Goal: Communication & Community: Participate in discussion

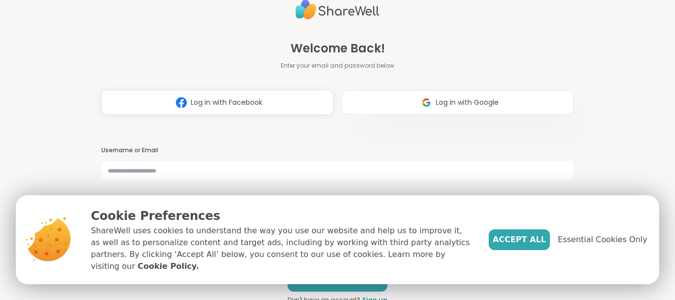
click at [472, 97] on span "Log in with Google" at bounding box center [467, 102] width 63 height 10
click at [520, 229] on div "Accept All Essential Cookies Only" at bounding box center [567, 239] width 159 height 65
click at [524, 242] on span "Accept All" at bounding box center [518, 240] width 53 height 12
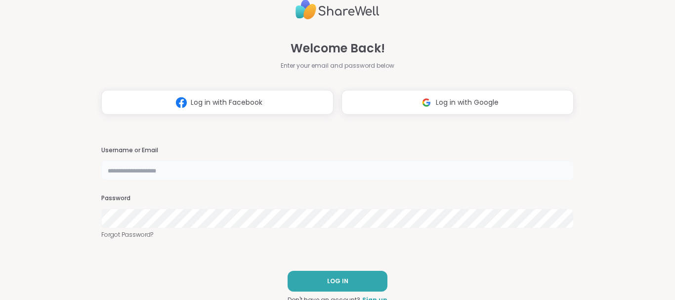
click at [208, 171] on input "text" at bounding box center [337, 170] width 472 height 20
click at [261, 166] on input "text" at bounding box center [337, 170] width 472 height 20
click at [464, 100] on span "Log in with Google" at bounding box center [467, 102] width 63 height 10
click at [207, 173] on input "text" at bounding box center [337, 170] width 472 height 20
type input "**********"
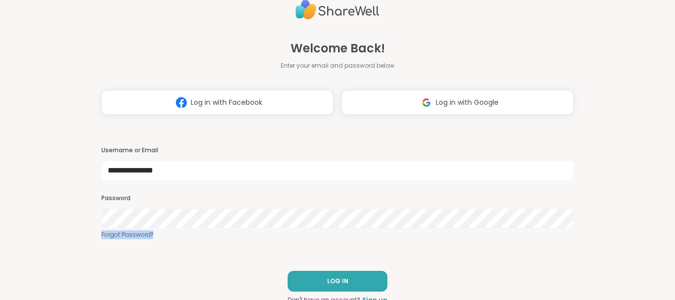
click at [184, 216] on div "**********" at bounding box center [337, 150] width 472 height 300
click at [318, 276] on button "LOG IN" at bounding box center [337, 281] width 100 height 21
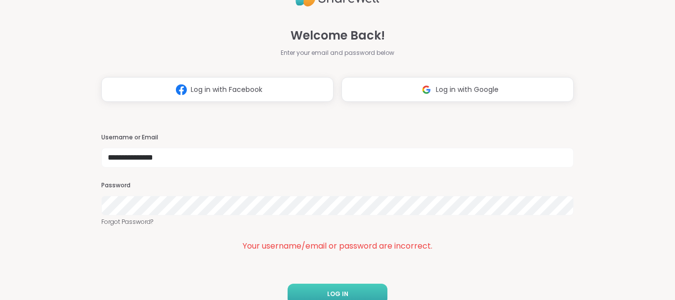
click at [305, 285] on button "LOG IN" at bounding box center [337, 293] width 100 height 21
click at [307, 288] on button "LOG IN" at bounding box center [337, 293] width 100 height 21
click at [305, 286] on button "LOG IN" at bounding box center [337, 293] width 100 height 21
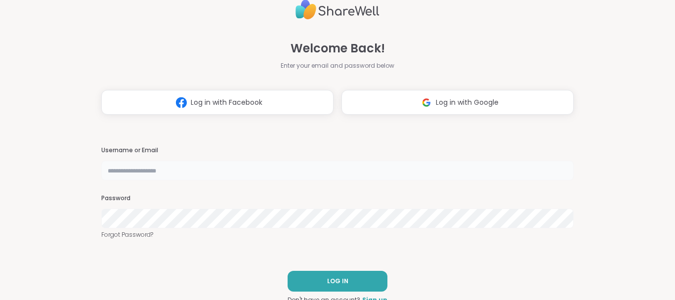
click at [175, 170] on input "text" at bounding box center [337, 170] width 472 height 20
type input "**********"
click at [307, 278] on button "LOG IN" at bounding box center [337, 281] width 100 height 21
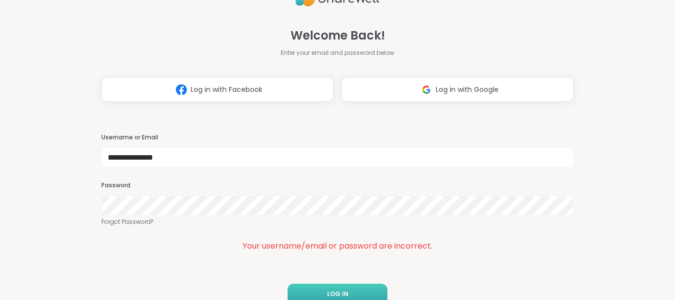
click at [307, 278] on div "**********" at bounding box center [337, 150] width 472 height 300
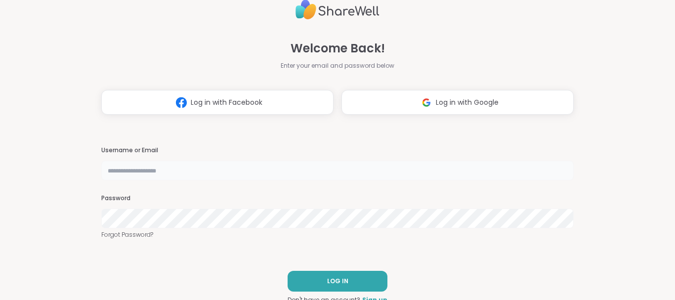
click at [190, 171] on input "text" at bounding box center [337, 170] width 472 height 20
click at [453, 103] on span "Log in with Google" at bounding box center [467, 102] width 63 height 10
click at [120, 235] on link "Forgot Password?" at bounding box center [337, 234] width 472 height 9
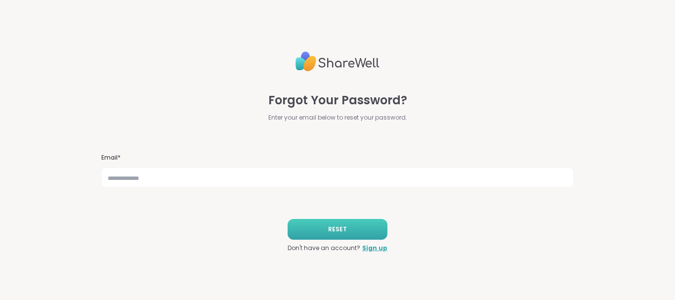
click at [322, 227] on button "RESET" at bounding box center [337, 229] width 100 height 21
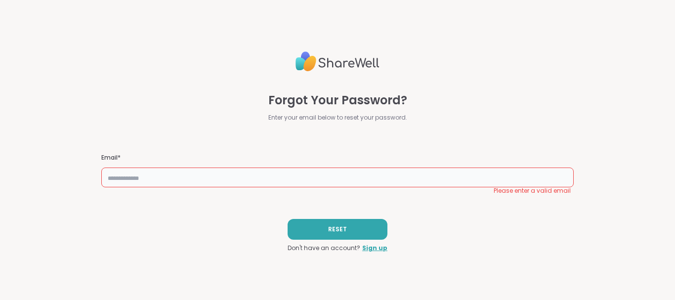
click at [266, 179] on input "text" at bounding box center [337, 177] width 472 height 20
type input "*"
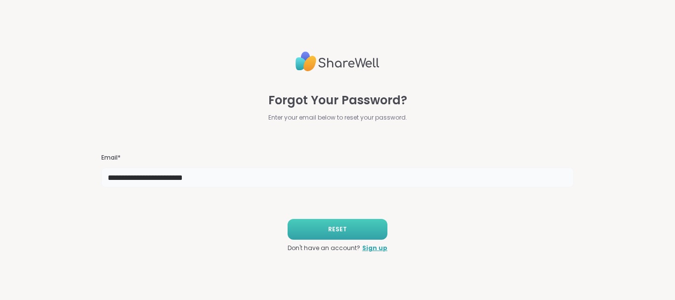
type input "**********"
click at [311, 228] on button "RESET" at bounding box center [337, 229] width 100 height 21
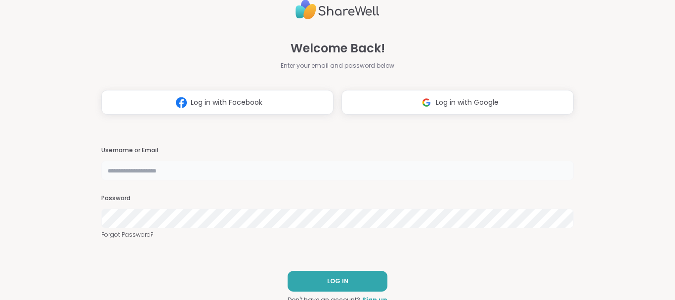
click at [156, 173] on input "text" at bounding box center [337, 170] width 472 height 20
type input "**********"
click at [308, 277] on button "LOG IN" at bounding box center [337, 281] width 100 height 21
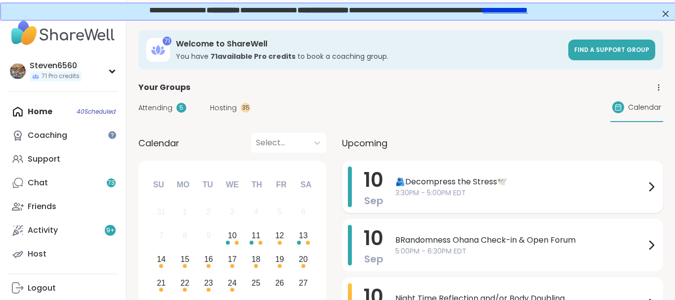
click at [536, 199] on div "🫂Decompress the Stress🕊️ 3:30PM - 5:00PM EDT" at bounding box center [526, 186] width 262 height 40
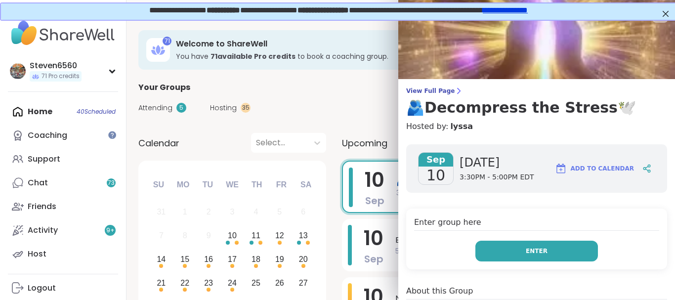
click at [533, 249] on span "Enter" at bounding box center [536, 250] width 22 height 9
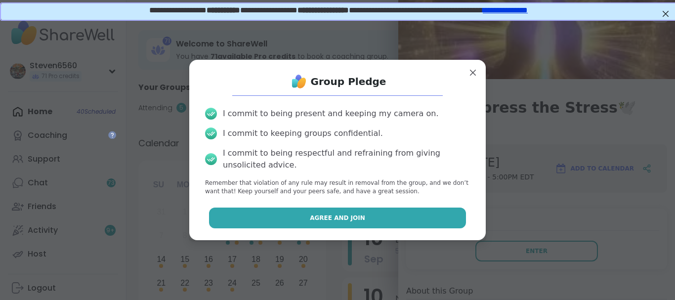
click at [438, 218] on button "Agree and Join" at bounding box center [337, 217] width 257 height 21
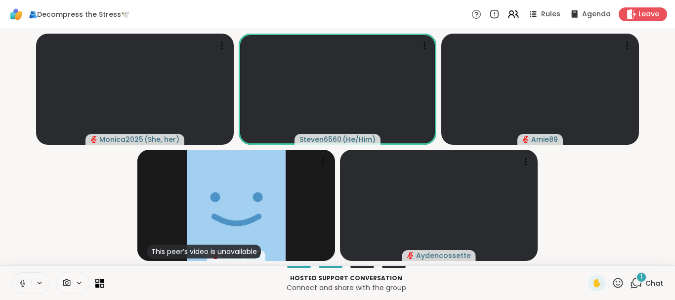
click at [643, 284] on div "1 Chat" at bounding box center [646, 283] width 33 height 16
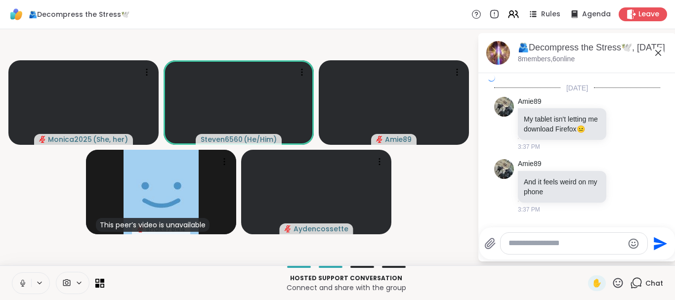
scroll to position [1589, 0]
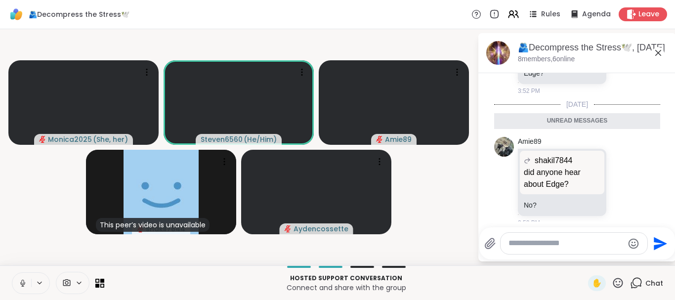
click at [551, 246] on textarea "Type your message" at bounding box center [565, 243] width 115 height 10
click at [22, 280] on icon at bounding box center [22, 281] width 2 height 4
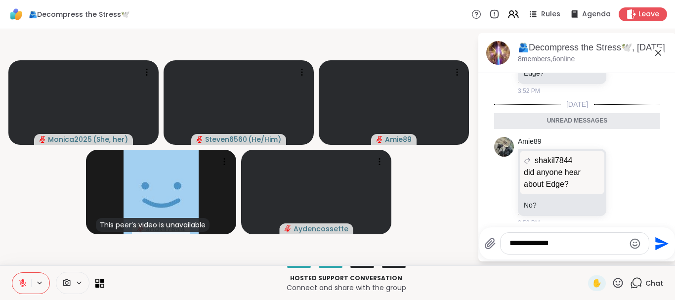
click at [560, 242] on textarea "**********" at bounding box center [566, 243] width 115 height 10
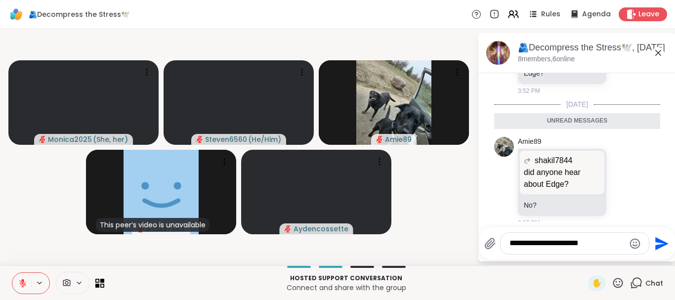
type textarea "**********"
click at [655, 242] on icon "Send" at bounding box center [660, 244] width 16 height 16
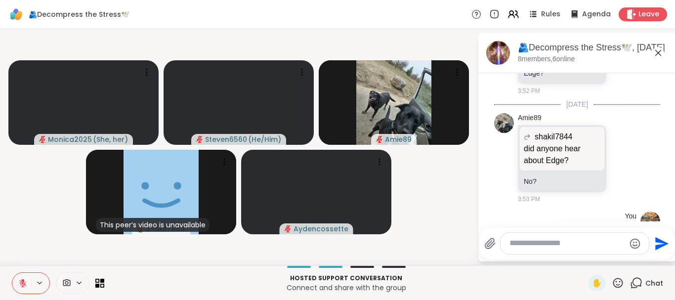
scroll to position [1618, 0]
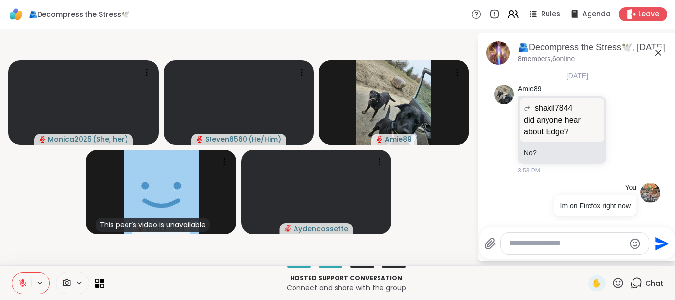
click at [24, 282] on icon at bounding box center [22, 280] width 3 height 4
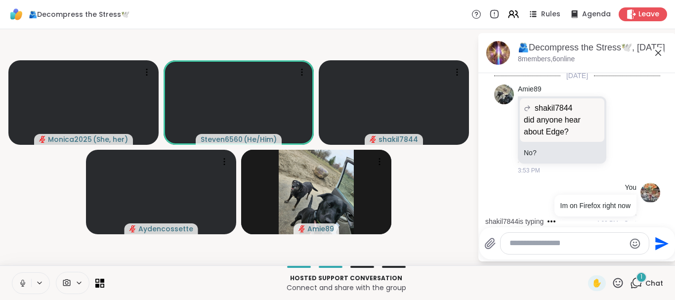
scroll to position [1670, 0]
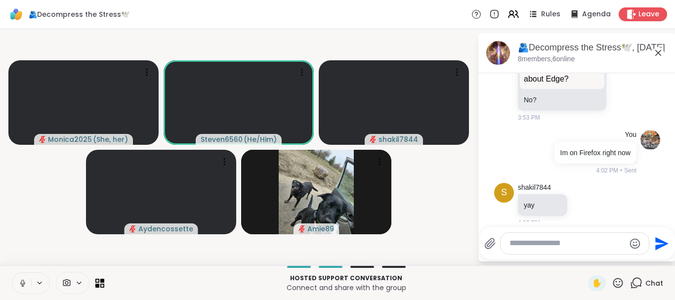
click at [443, 188] on video-player-container "Monica2025 ( She, her ) Steven6560 ( He/Him ) shakil7844 Aydencossette Amie89" at bounding box center [238, 147] width 465 height 228
click at [522, 240] on textarea "Type your message" at bounding box center [566, 243] width 115 height 10
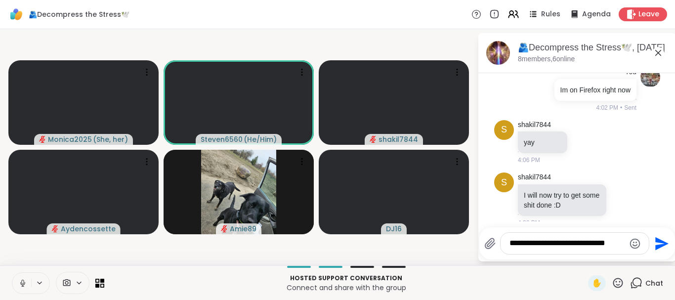
type textarea "**********"
click at [658, 239] on icon "Send" at bounding box center [661, 243] width 13 height 13
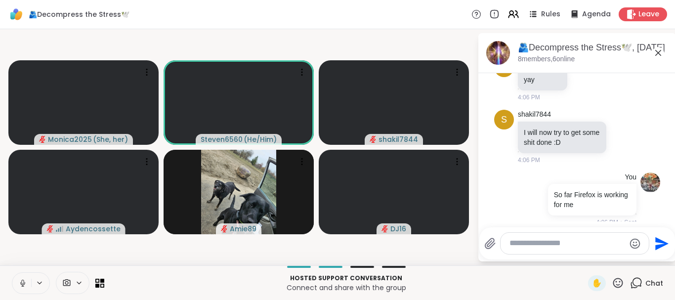
click at [658, 239] on icon "Send" at bounding box center [661, 243] width 13 height 13
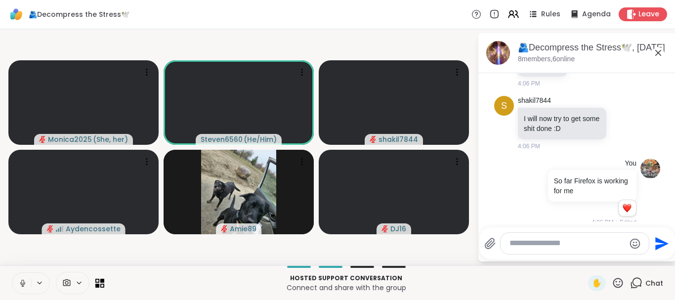
click at [521, 242] on textarea "Type your message" at bounding box center [566, 243] width 115 height 10
type textarea "**********"
click at [659, 244] on icon "Send" at bounding box center [660, 244] width 16 height 16
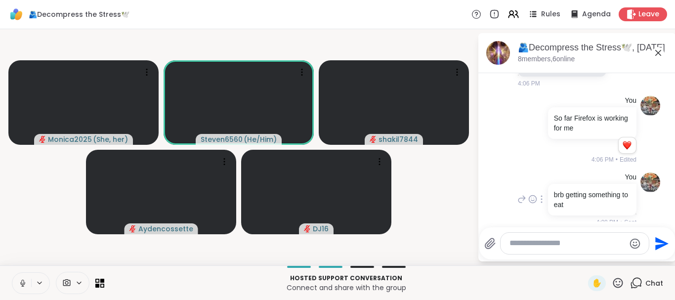
click at [659, 198] on div "You brb getting something to eat 4:08 PM • Sent" at bounding box center [577, 199] width 166 height 63
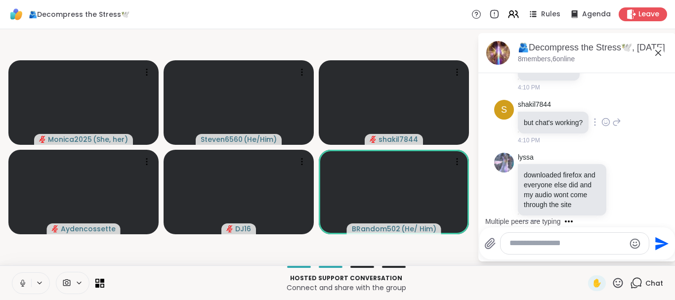
scroll to position [2237, 0]
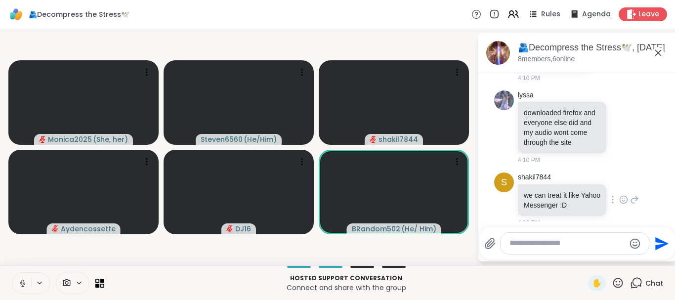
click at [524, 191] on p "we can treat it like Yahoo Messenger :D" at bounding box center [561, 200] width 77 height 20
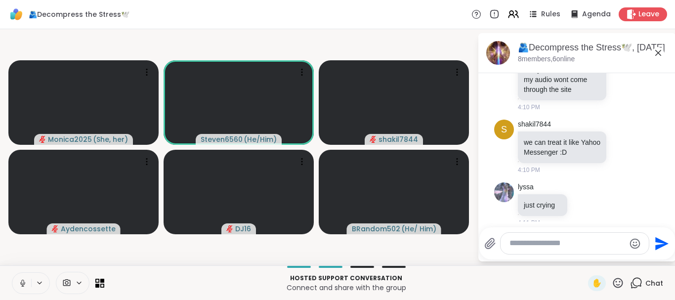
click at [515, 243] on textarea "Type your message" at bounding box center [566, 243] width 115 height 10
type textarea "********"
click at [662, 242] on icon "Send" at bounding box center [661, 243] width 13 height 13
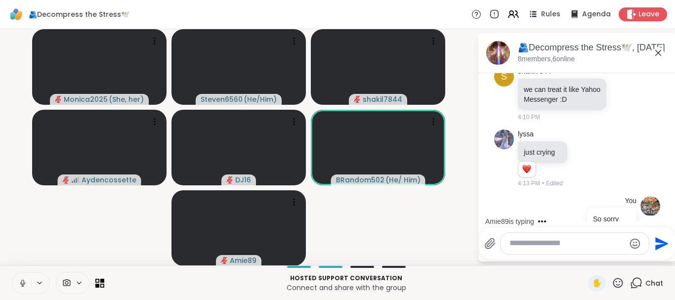
scroll to position [2443, 0]
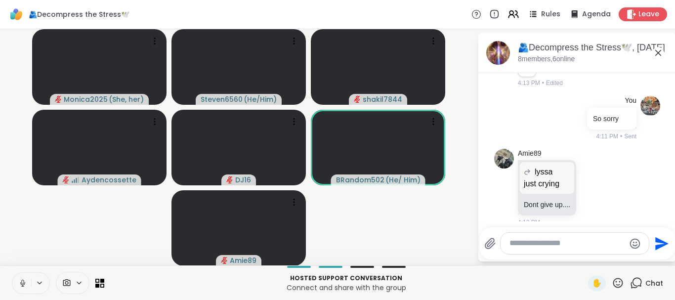
click at [521, 247] on textarea "Type your message" at bounding box center [566, 243] width 115 height 10
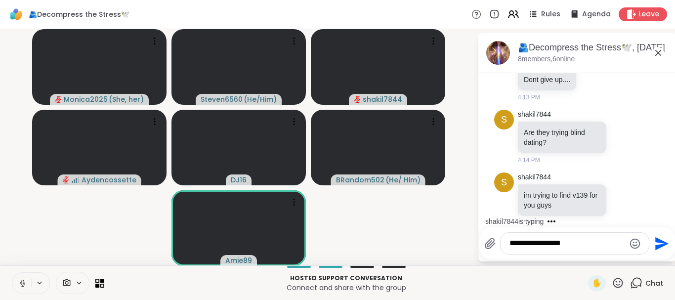
scroll to position [2621, 0]
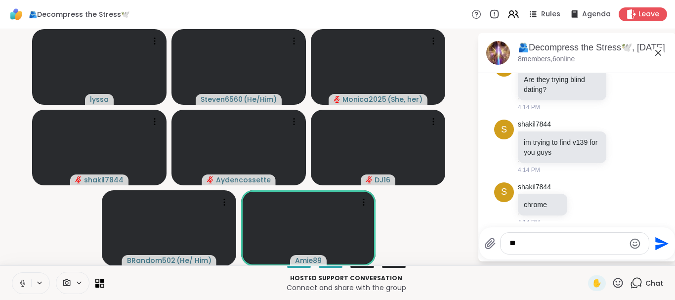
type textarea "*"
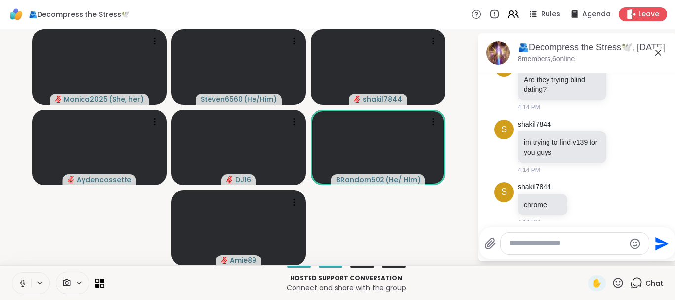
click at [20, 283] on icon at bounding box center [22, 282] width 9 height 9
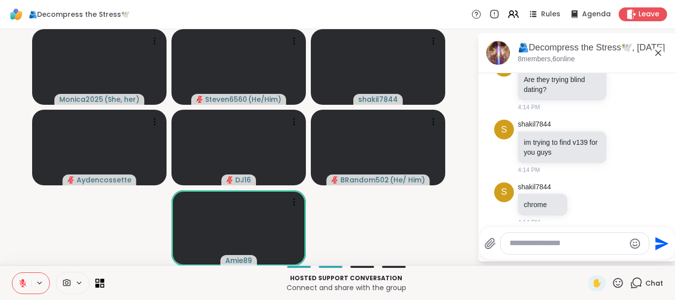
scroll to position [2703, 0]
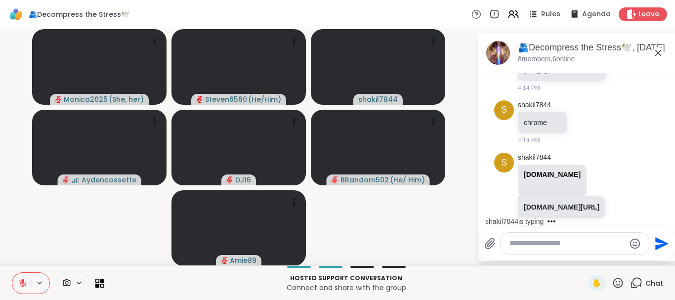
click at [20, 283] on icon at bounding box center [22, 282] width 7 height 7
click at [20, 283] on icon at bounding box center [22, 282] width 9 height 9
click at [20, 283] on icon at bounding box center [22, 282] width 7 height 7
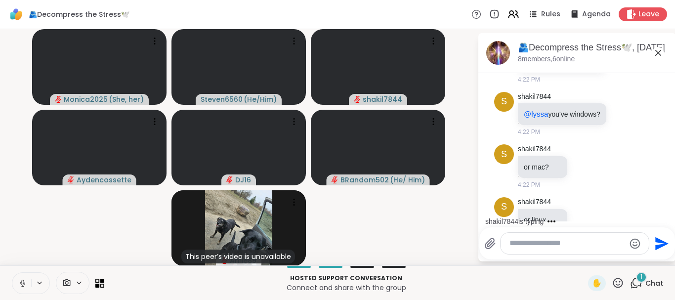
scroll to position [3046, 0]
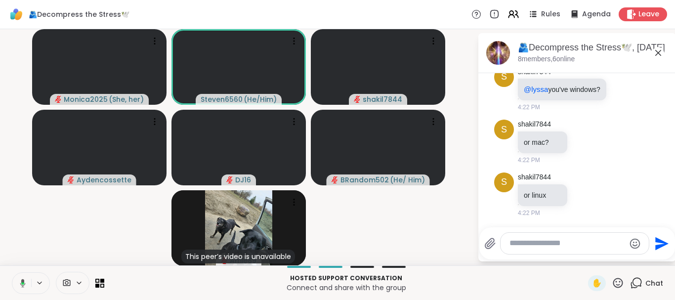
click at [20, 283] on icon at bounding box center [22, 282] width 5 height 8
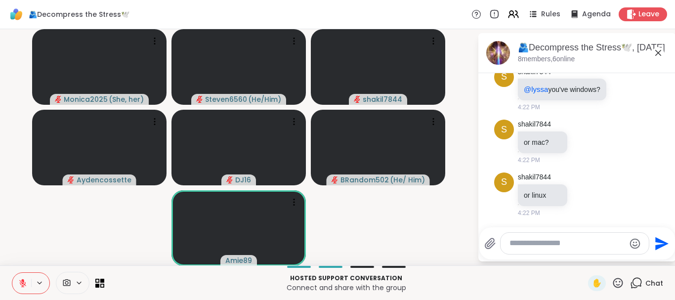
click at [658, 52] on icon at bounding box center [658, 53] width 12 height 12
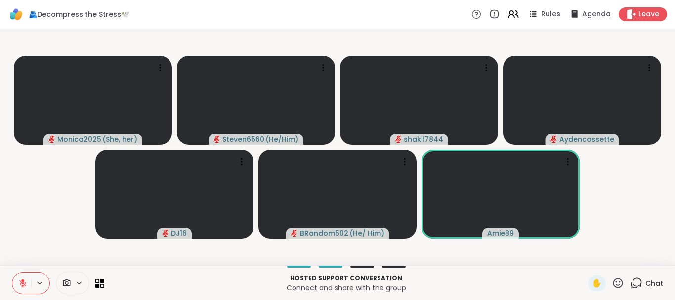
click at [642, 281] on icon at bounding box center [636, 283] width 12 height 12
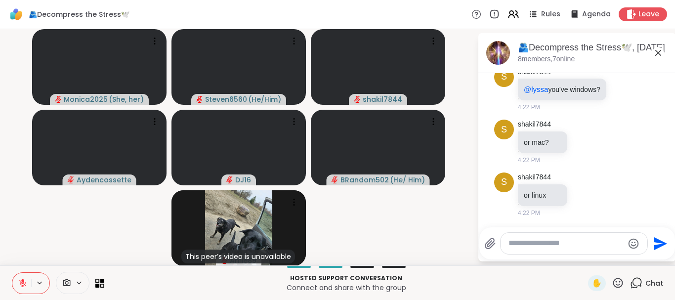
scroll to position [2, 0]
drag, startPoint x: 672, startPoint y: 226, endPoint x: 674, endPoint y: 68, distance: 158.5
drag, startPoint x: 671, startPoint y: 73, endPoint x: 670, endPoint y: 67, distance: 6.0
click at [671, 67] on div "🫂Decompress the Stress🕊️, Sep 10 8 members, 7 online" at bounding box center [577, 53] width 198 height 40
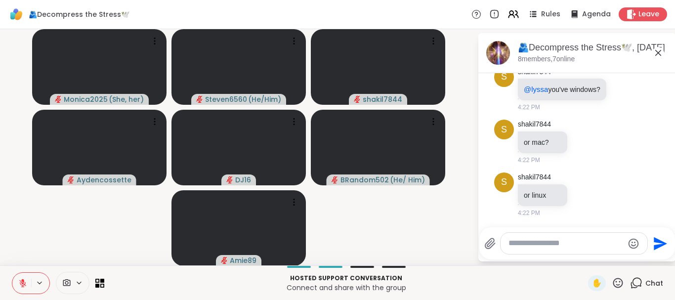
scroll to position [2, 0]
drag, startPoint x: 674, startPoint y: 222, endPoint x: 674, endPoint y: 187, distance: 34.6
click at [25, 281] on icon at bounding box center [22, 282] width 9 height 9
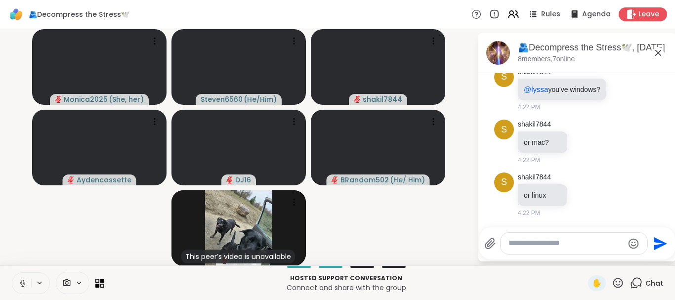
click at [20, 283] on icon at bounding box center [22, 282] width 9 height 9
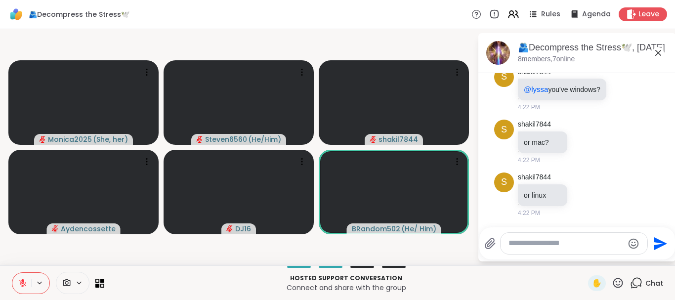
click at [23, 278] on button at bounding box center [21, 283] width 19 height 21
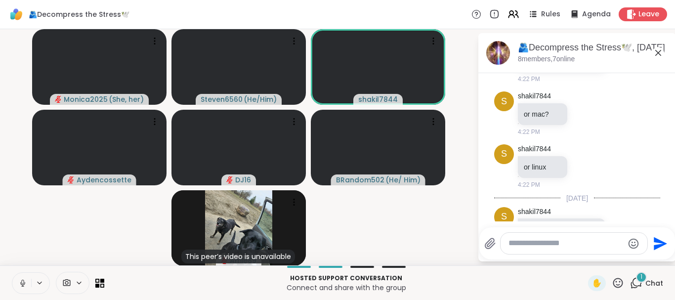
scroll to position [3098, 0]
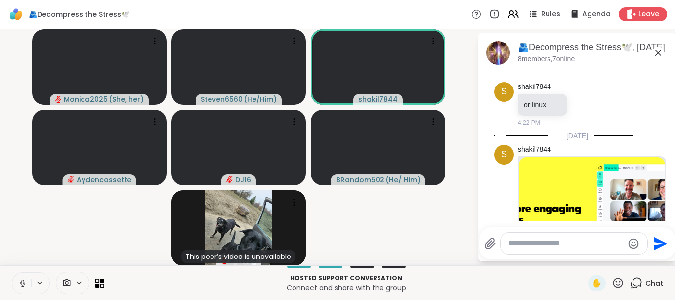
click at [427, 238] on video-player-container "Monica2025 ( She, her ) Steven6560 ( He/Him ) shakil7844 Aydencossette DJ16 BRa…" at bounding box center [238, 147] width 465 height 228
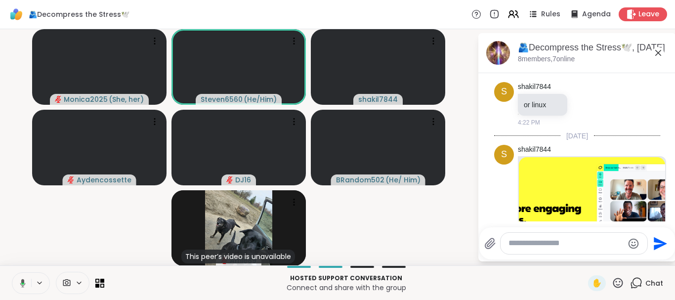
scroll to position [2, 0]
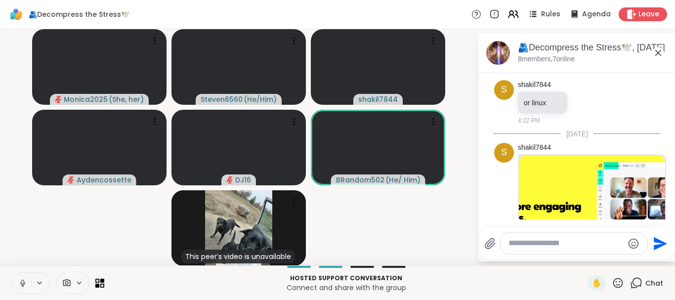
drag, startPoint x: 673, startPoint y: 223, endPoint x: 578, endPoint y: 200, distance: 97.6
click at [578, 200] on img at bounding box center [591, 216] width 146 height 123
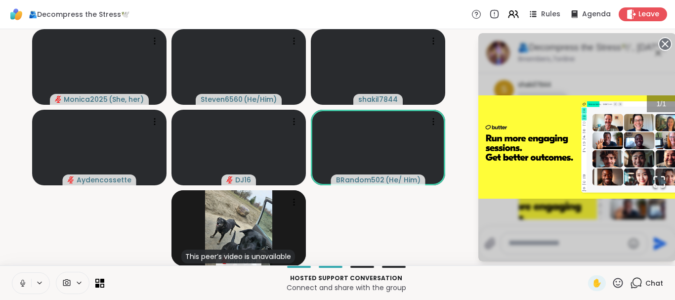
click at [564, 171] on img "Go to Slide 1" at bounding box center [577, 146] width 198 height 103
click at [621, 286] on icon at bounding box center [618, 283] width 10 height 10
click at [566, 278] on p "Hosted support conversation" at bounding box center [346, 278] width 472 height 9
click at [444, 241] on video-player-container "Monica2025 ( She, her ) Steven6560 ( He/Him ) shakil7844 Aydencossette DJ16 BRa…" at bounding box center [238, 147] width 465 height 228
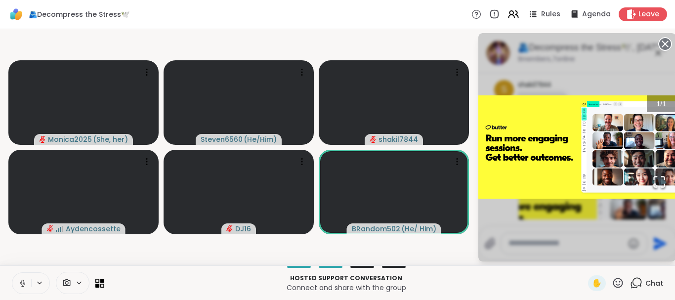
click at [665, 44] on icon at bounding box center [665, 44] width 14 height 14
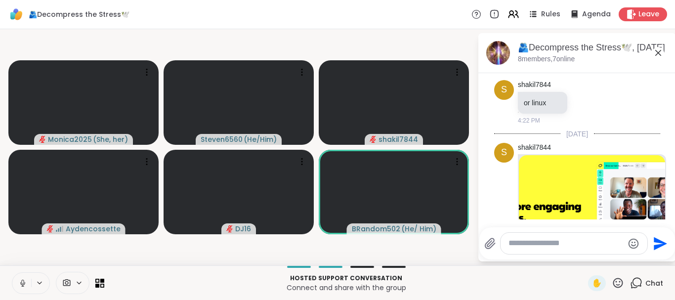
scroll to position [0, 0]
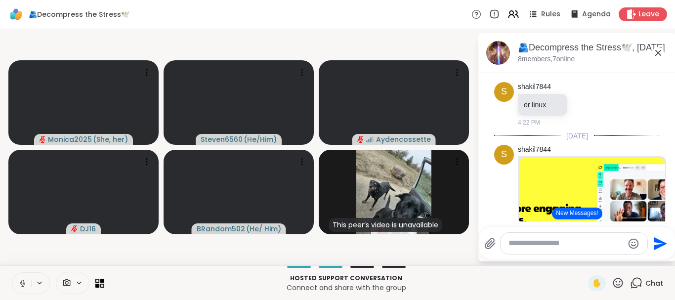
click at [568, 212] on button "New Messages!" at bounding box center [577, 213] width 50 height 12
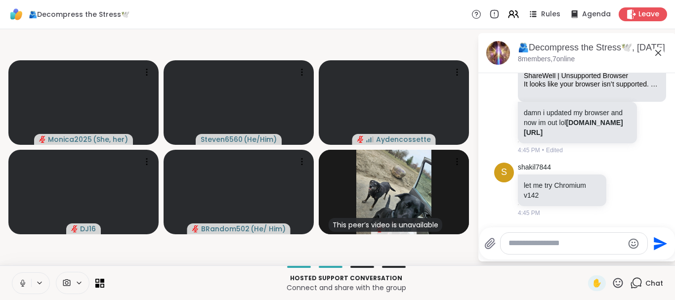
click at [513, 237] on div at bounding box center [573, 243] width 147 height 21
click at [512, 249] on div at bounding box center [573, 243] width 147 height 21
click at [513, 248] on textarea "Type your message" at bounding box center [565, 243] width 115 height 10
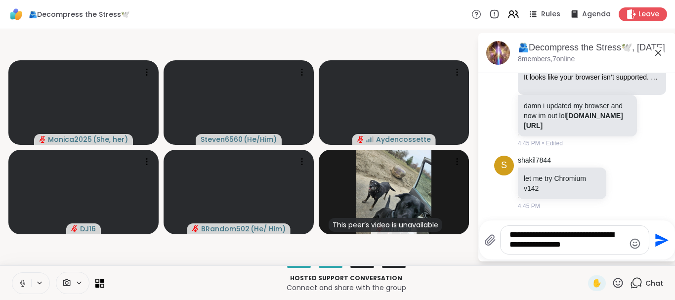
type textarea "**********"
click at [26, 284] on icon at bounding box center [22, 282] width 9 height 9
click at [658, 240] on icon "Send" at bounding box center [660, 240] width 16 height 16
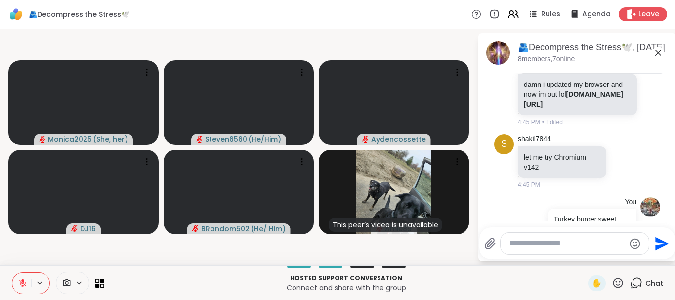
scroll to position [3648, 0]
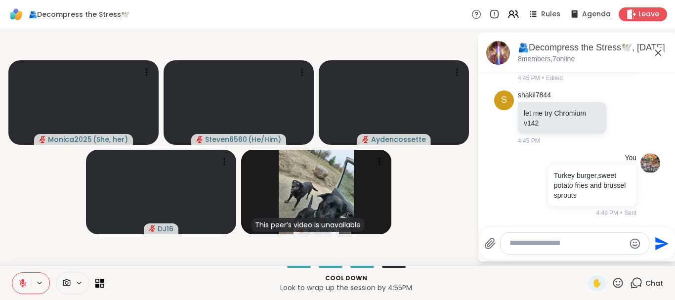
click at [26, 283] on icon at bounding box center [22, 282] width 9 height 9
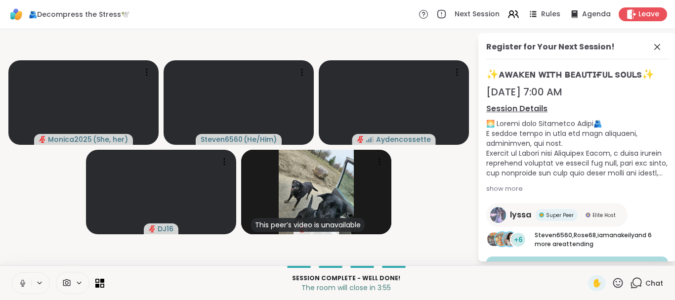
click at [56, 277] on div at bounding box center [73, 283] width 34 height 22
click at [443, 217] on video-player-container "Monica2025 ( She, her ) Steven6560 ( He/Him ) Aydencossette DJ16 This peer’s vi…" at bounding box center [238, 147] width 465 height 228
click at [656, 43] on icon at bounding box center [657, 47] width 12 height 12
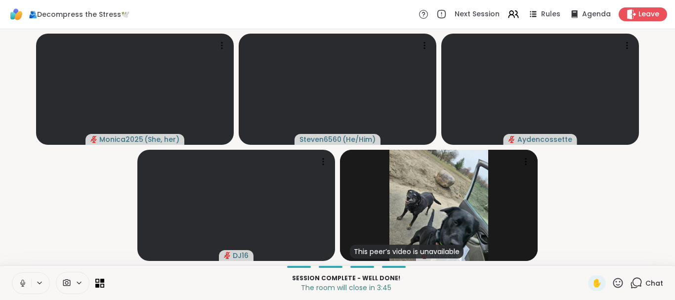
click at [642, 280] on icon at bounding box center [636, 283] width 12 height 12
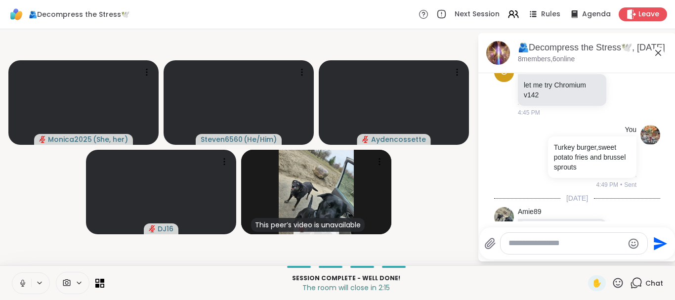
scroll to position [3758, 0]
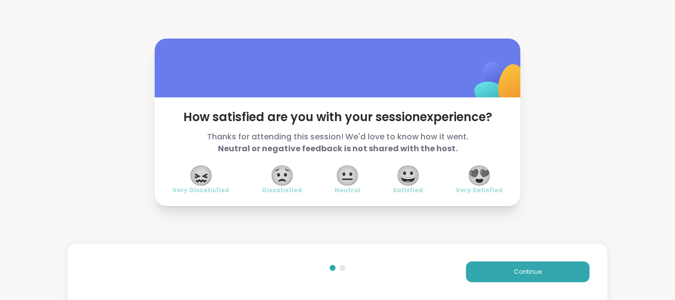
click at [479, 179] on span "😍" at bounding box center [479, 175] width 25 height 18
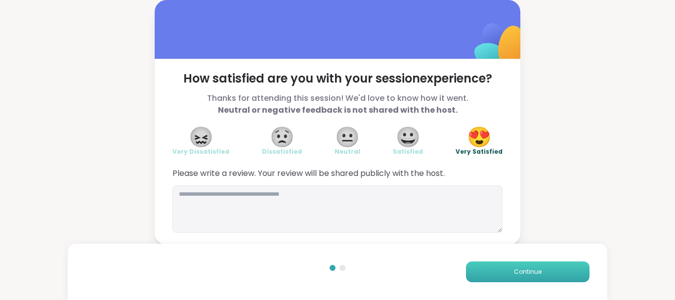
click at [514, 272] on button "Continue" at bounding box center [527, 271] width 123 height 21
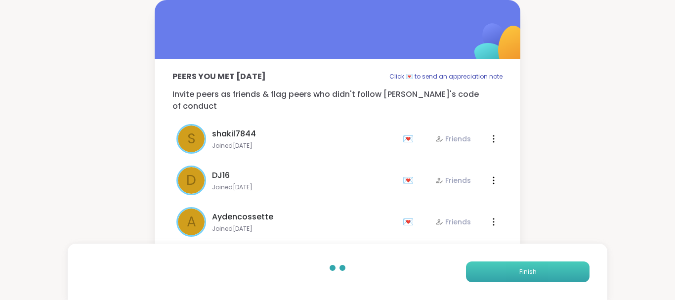
click at [508, 268] on button "Finish" at bounding box center [527, 271] width 123 height 21
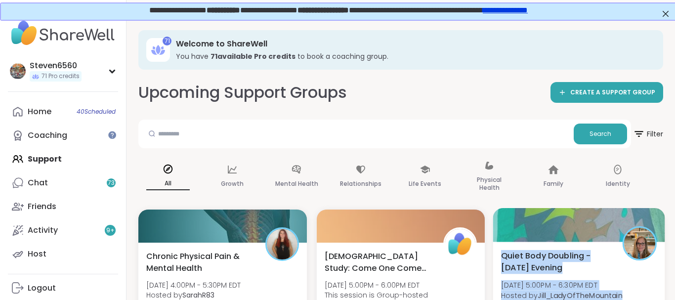
drag, startPoint x: 670, startPoint y: 294, endPoint x: 638, endPoint y: 246, distance: 57.7
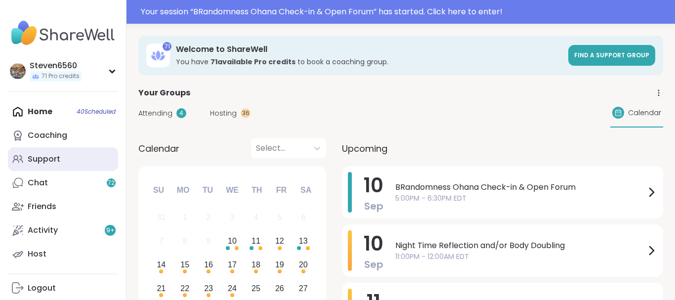
click at [48, 157] on div "Support" at bounding box center [44, 159] width 33 height 11
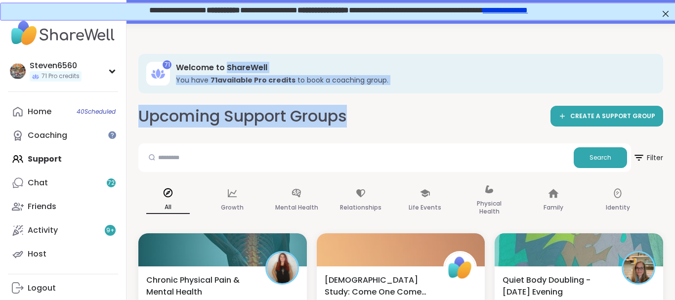
click at [564, 58] on div "71 Welcome to ShareWell You have 71 available Pro credit s to book a coaching g…" at bounding box center [400, 74] width 524 height 40
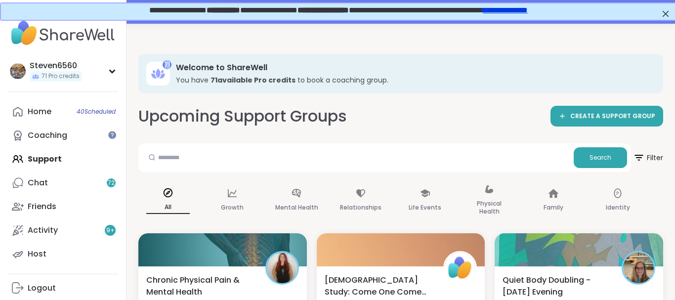
drag, startPoint x: 127, startPoint y: 289, endPoint x: 123, endPoint y: 283, distance: 7.0
click at [123, 283] on div "Steven6560 71 Pro credits Profile Membership Settings Help Home 40 Scheduled Co…" at bounding box center [63, 150] width 126 height 300
drag, startPoint x: 671, startPoint y: 34, endPoint x: 671, endPoint y: 212, distance: 178.8
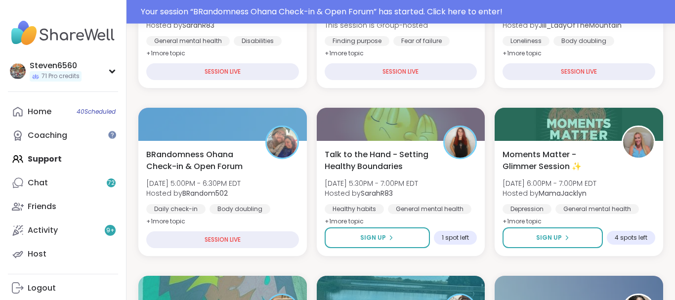
scroll to position [302, 0]
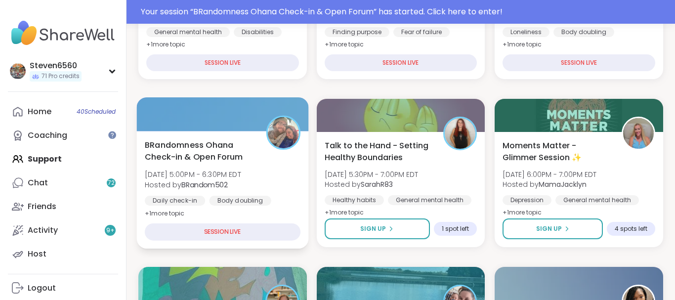
click at [216, 181] on b "BRandom502" at bounding box center [204, 184] width 46 height 10
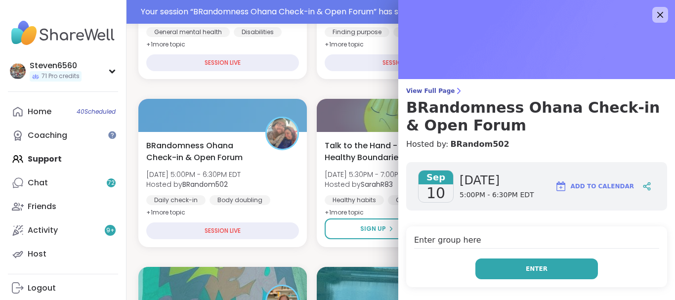
click at [529, 267] on span "Enter" at bounding box center [536, 268] width 22 height 9
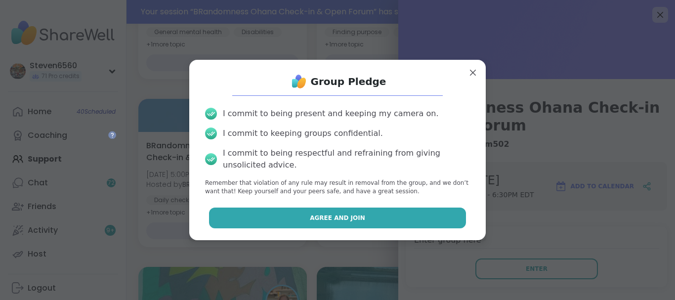
click at [381, 218] on button "Agree and Join" at bounding box center [337, 217] width 257 height 21
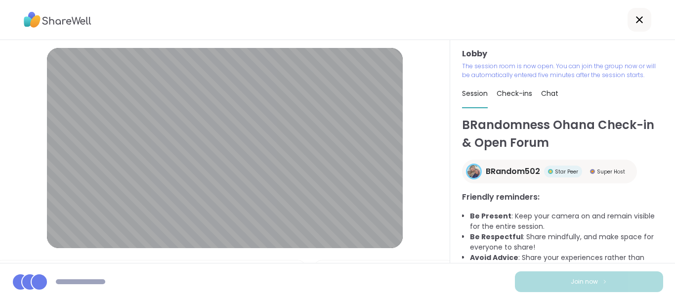
click at [0, 227] on div "Lobby | Microphone Array (Intel® Smart Sound Technology for Digital Microphones…" at bounding box center [225, 151] width 450 height 223
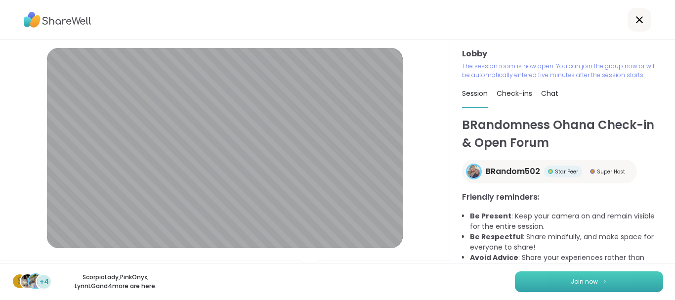
click at [594, 278] on span "Join now" at bounding box center [583, 281] width 27 height 9
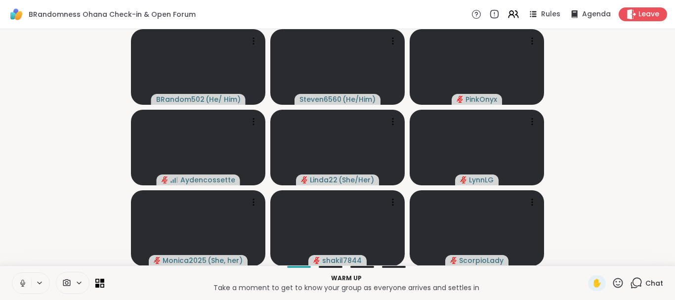
click at [25, 282] on icon at bounding box center [22, 282] width 9 height 9
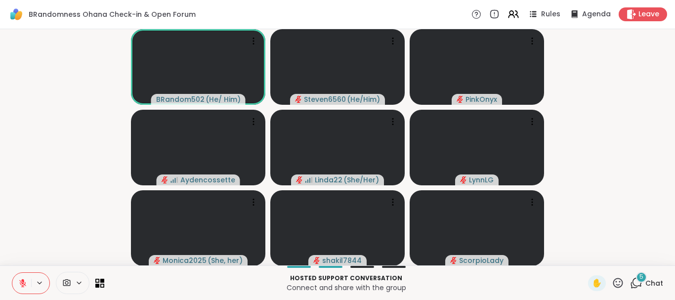
click at [642, 284] on icon at bounding box center [636, 283] width 12 height 12
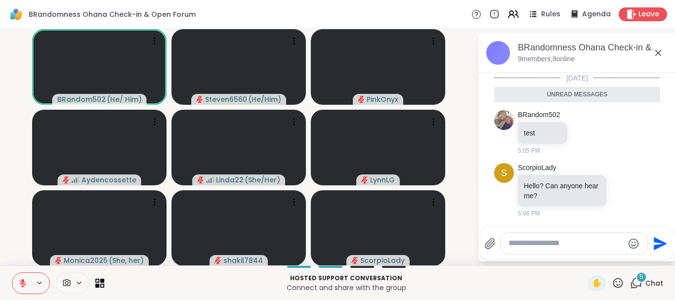
scroll to position [381, 0]
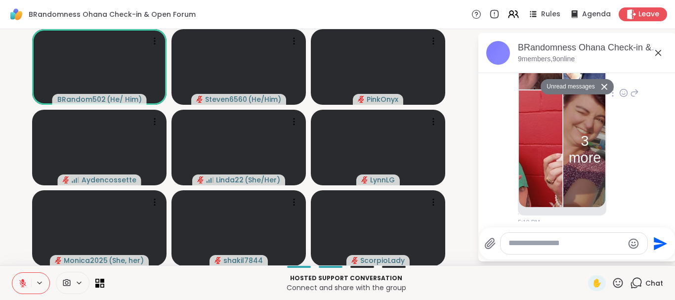
click at [558, 143] on img at bounding box center [539, 149] width 43 height 118
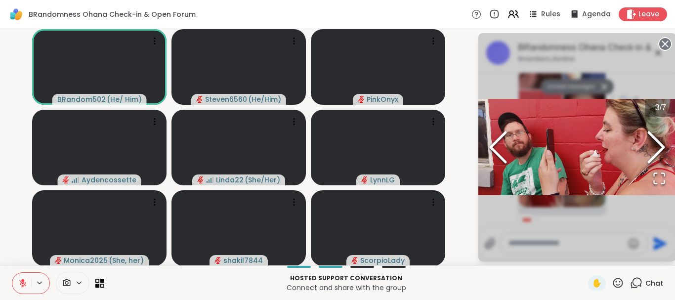
scroll to position [395, 0]
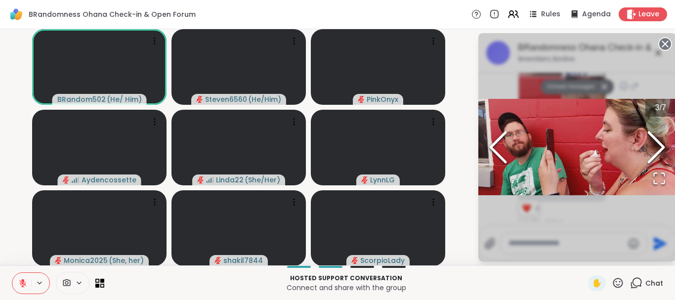
click at [647, 76] on div "3 / 7" at bounding box center [577, 147] width 198 height 228
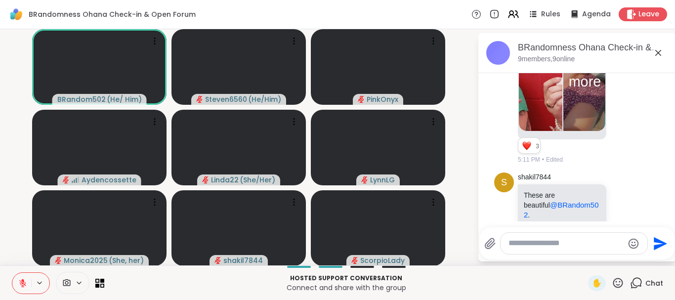
drag, startPoint x: 673, startPoint y: 74, endPoint x: 674, endPoint y: 236, distance: 162.5
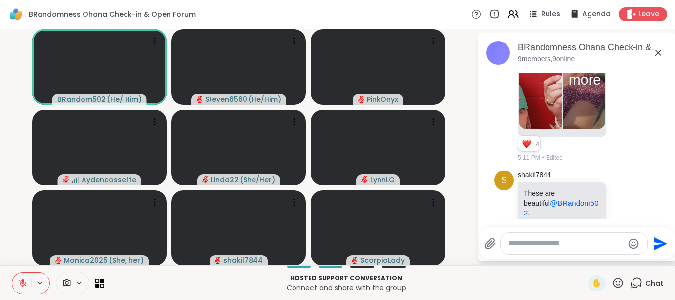
scroll to position [0, 0]
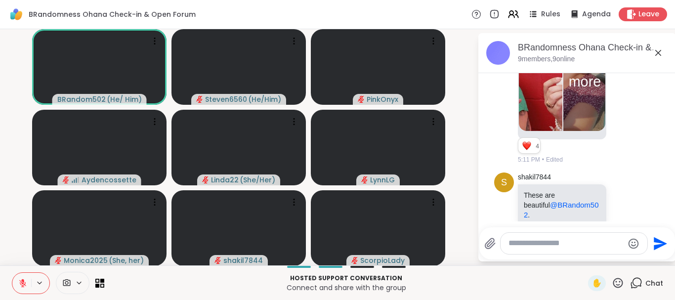
click at [20, 287] on icon at bounding box center [22, 282] width 9 height 9
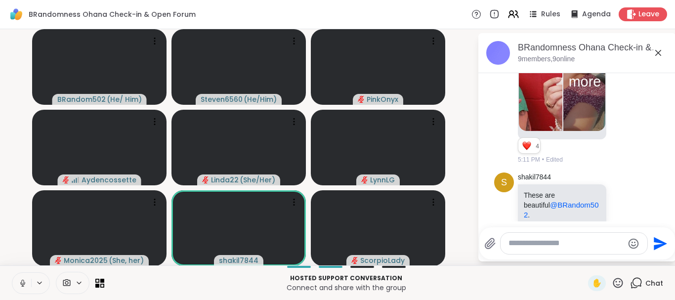
click at [28, 281] on button at bounding box center [21, 283] width 19 height 21
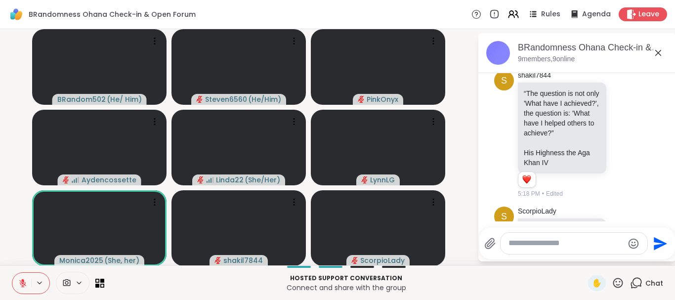
scroll to position [1051, 0]
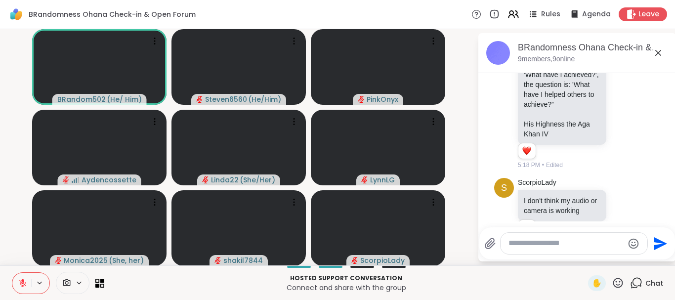
click at [28, 281] on button at bounding box center [21, 283] width 19 height 21
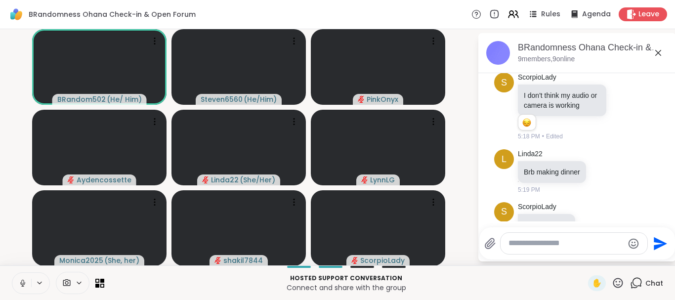
scroll to position [1170, 0]
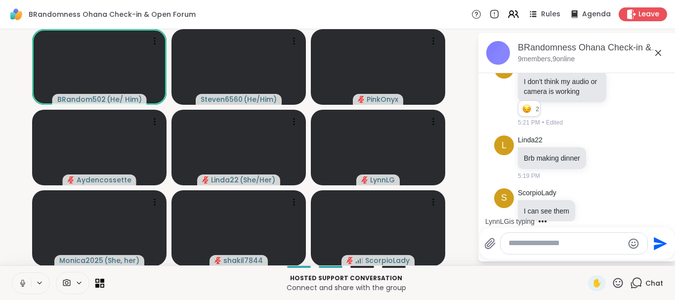
click at [24, 278] on button at bounding box center [21, 283] width 19 height 21
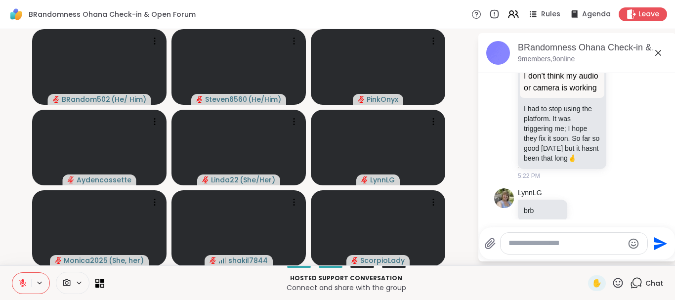
scroll to position [0, 0]
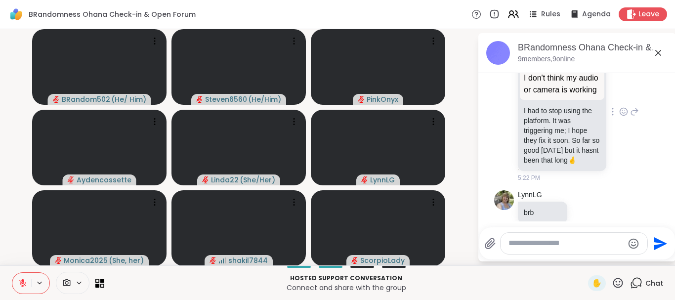
click at [604, 110] on div "I don't think my audio or camera is working I had to stop using the platform. I…" at bounding box center [561, 135] width 88 height 71
drag, startPoint x: 673, startPoint y: 85, endPoint x: 672, endPoint y: 75, distance: 9.9
click at [674, 66] on div "BRandomness Ohana Check-in & Open Forum, Sep 10 9 members, 9 online" at bounding box center [577, 53] width 198 height 40
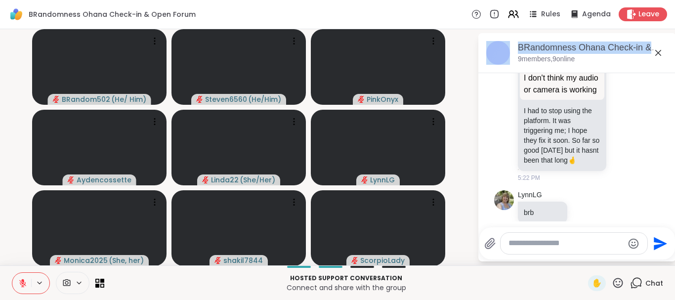
drag, startPoint x: 674, startPoint y: 58, endPoint x: 656, endPoint y: 50, distance: 19.7
click at [656, 50] on div "BRandomness Ohana Check-in & Open Forum, Sep 10 9 members, 9 online Today BRand…" at bounding box center [577, 147] width 198 height 228
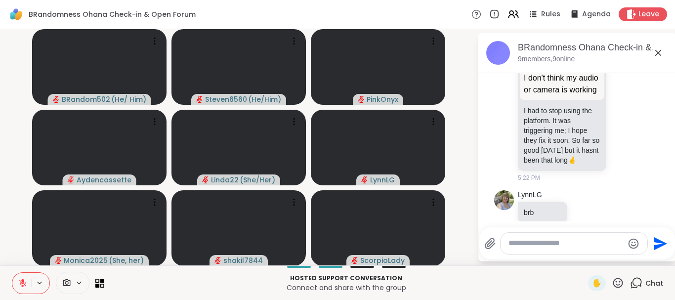
click at [656, 50] on icon at bounding box center [658, 53] width 12 height 12
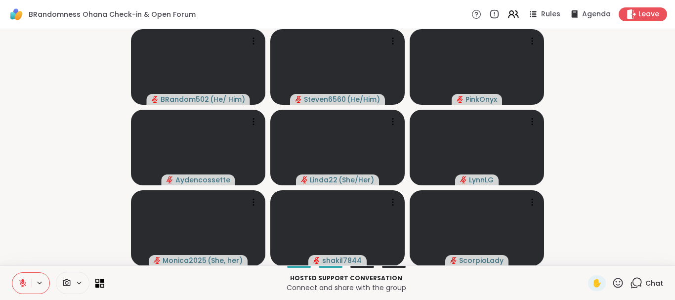
click at [649, 285] on span "Chat" at bounding box center [654, 283] width 18 height 10
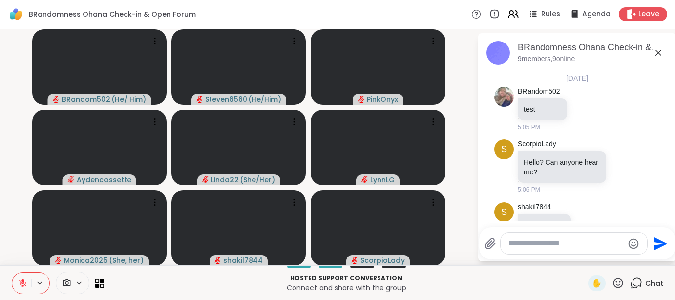
scroll to position [1383, 0]
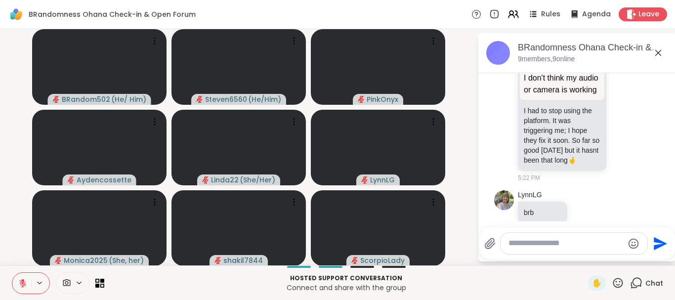
drag, startPoint x: 672, startPoint y: 253, endPoint x: 670, endPoint y: 202, distance: 50.9
click at [670, 202] on div "BRandomness Ohana Check-in & Open Forum, Sep 10 9 members, 9 online Today BRand…" at bounding box center [577, 147] width 198 height 228
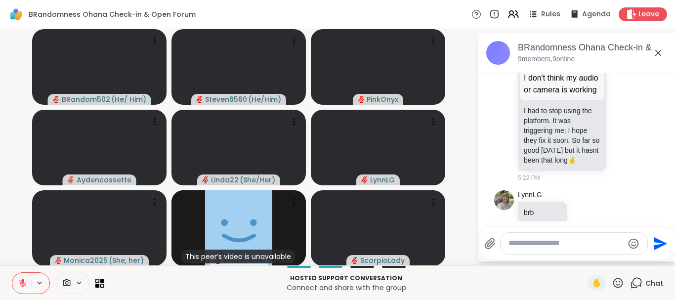
drag, startPoint x: 673, startPoint y: 74, endPoint x: 674, endPoint y: 68, distance: 6.4
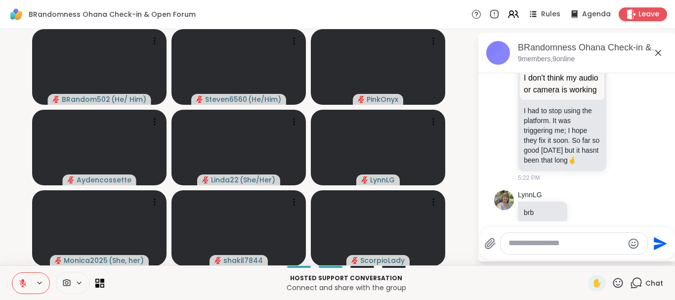
click at [21, 278] on button at bounding box center [21, 283] width 19 height 21
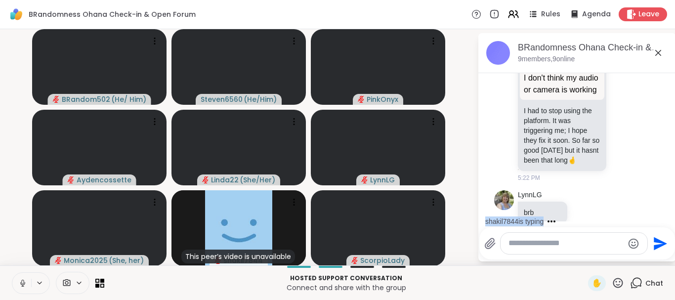
scroll to position [1445, 0]
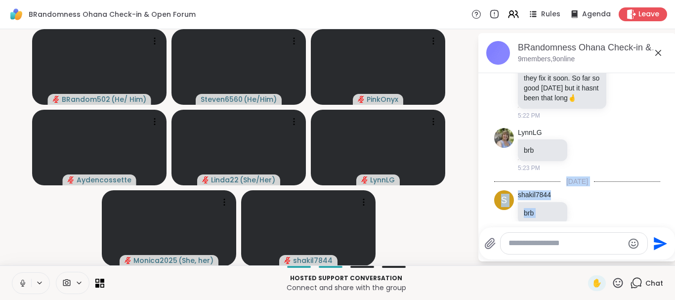
click at [21, 278] on button at bounding box center [21, 283] width 19 height 21
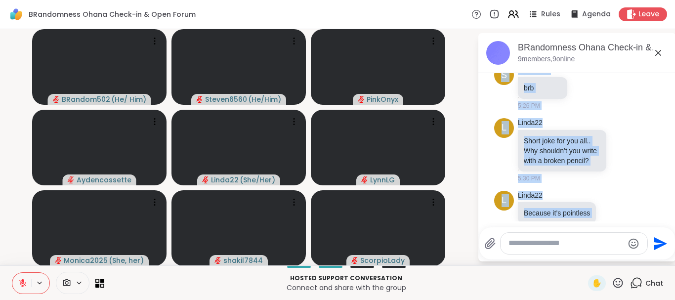
scroll to position [1584, 0]
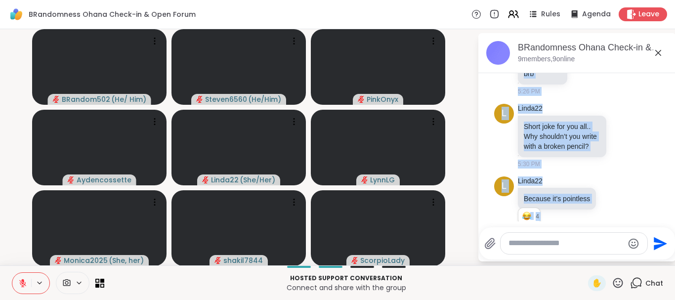
click at [674, 44] on div "BRandomness Ohana Check-in & Open Forum, Sep 10 9 members, 9 online" at bounding box center [577, 53] width 198 height 40
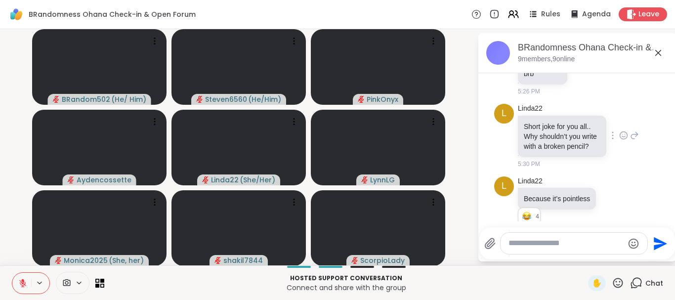
click at [631, 109] on div "Linda22 Short joke for you all.. Why shouldn’t you write with a broken pencil? …" at bounding box center [577, 136] width 121 height 65
click at [653, 119] on div "L Linda22 Short joke for you all.. Why shouldn’t you write with a broken pencil…" at bounding box center [577, 136] width 166 height 73
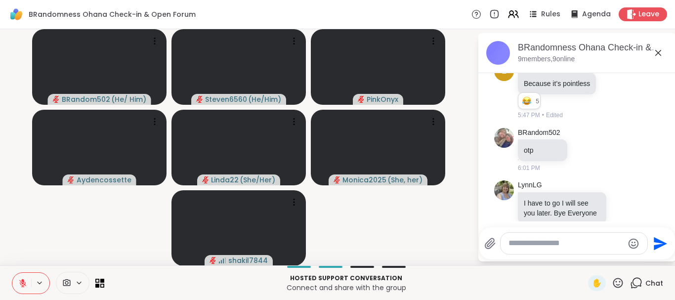
scroll to position [1809, 0]
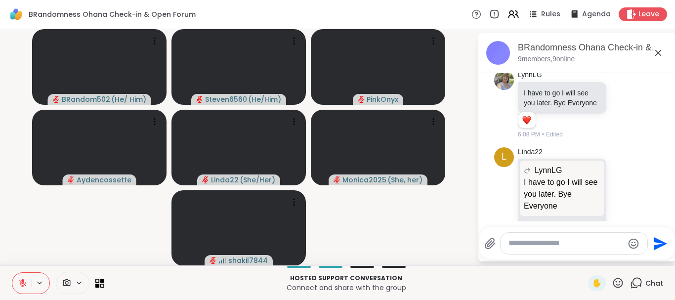
click at [554, 242] on textarea "Type your message" at bounding box center [565, 243] width 115 height 10
type textarea "***"
click at [652, 244] on icon "Send" at bounding box center [660, 244] width 16 height 16
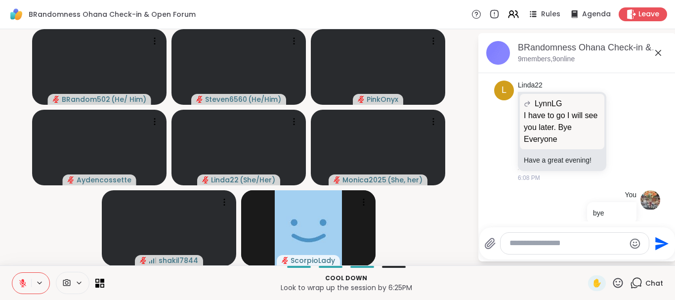
click at [22, 283] on icon at bounding box center [22, 282] width 7 height 7
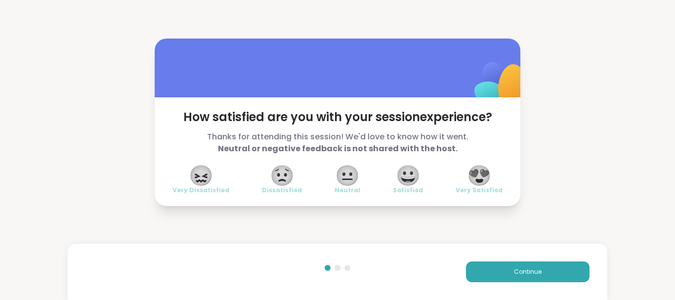
click at [479, 175] on span "😍" at bounding box center [479, 175] width 25 height 18
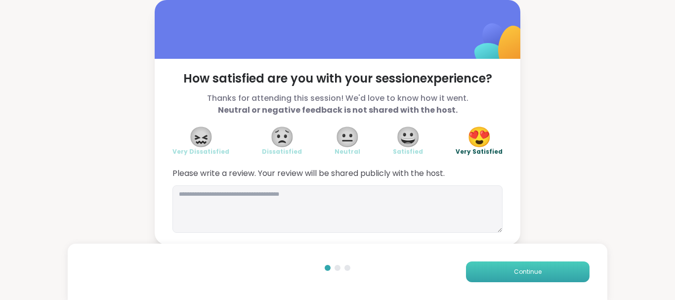
click at [492, 267] on button "Continue" at bounding box center [527, 271] width 123 height 21
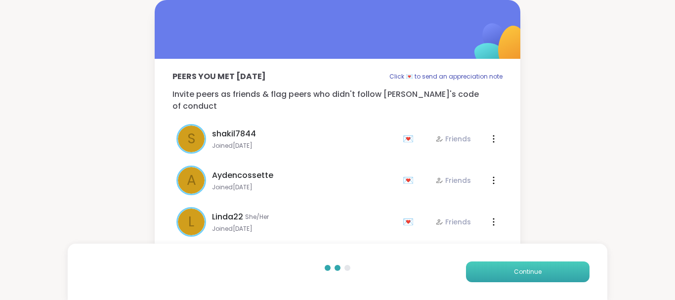
click at [493, 267] on button "Continue" at bounding box center [527, 271] width 123 height 21
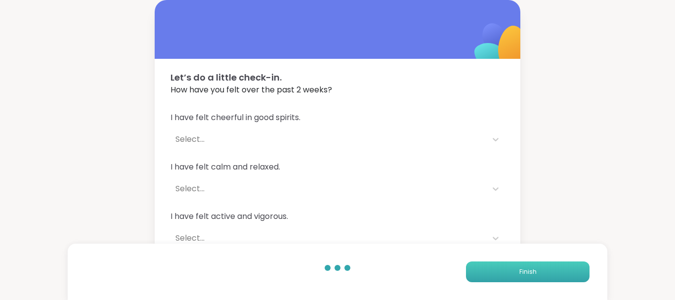
click at [493, 267] on button "Finish" at bounding box center [527, 271] width 123 height 21
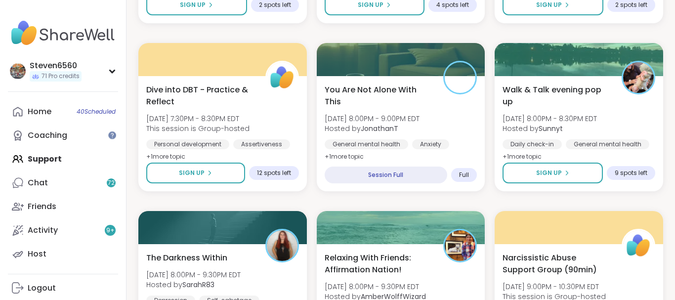
drag, startPoint x: 673, startPoint y: 292, endPoint x: 674, endPoint y: 218, distance: 73.6
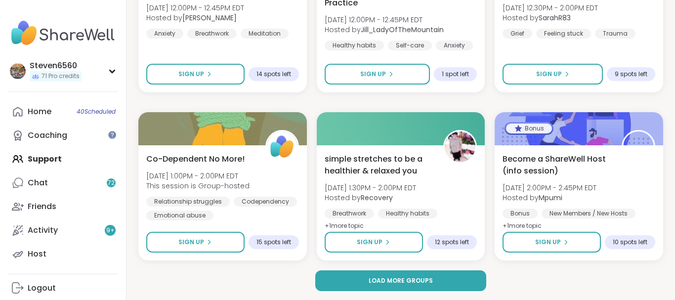
scroll to position [1945, 0]
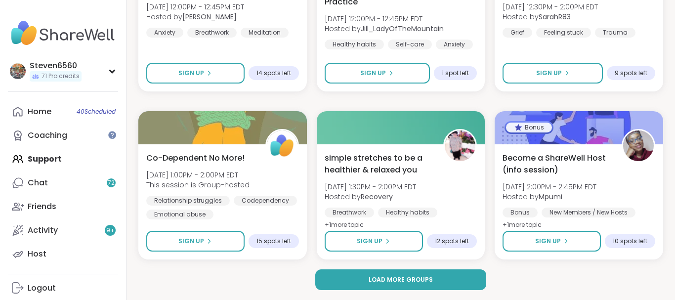
drag, startPoint x: 673, startPoint y: 291, endPoint x: 510, endPoint y: 270, distance: 164.3
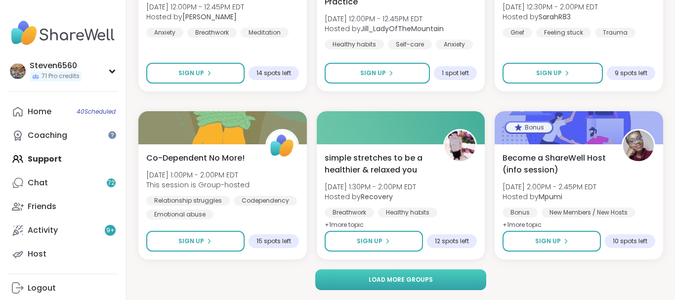
click at [449, 270] on button "Load more groups" at bounding box center [400, 279] width 171 height 21
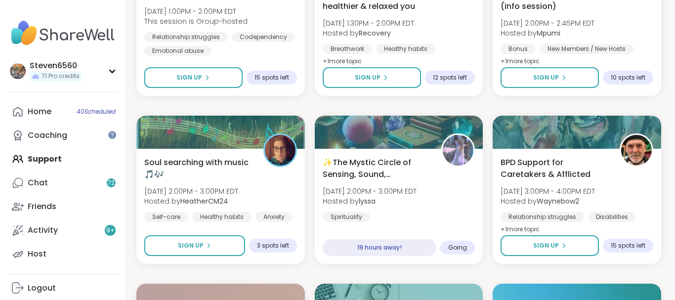
scroll to position [2121, 2]
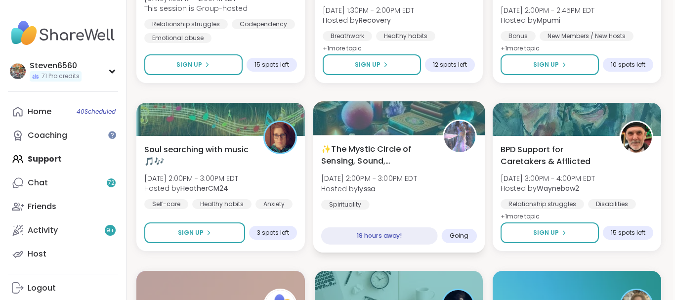
click at [376, 167] on div "✨The Mystic Circle of Sensing, Sound, Readings✨ Thu, Sep 11 | 2:00PM - 3:00PM E…" at bounding box center [399, 176] width 156 height 67
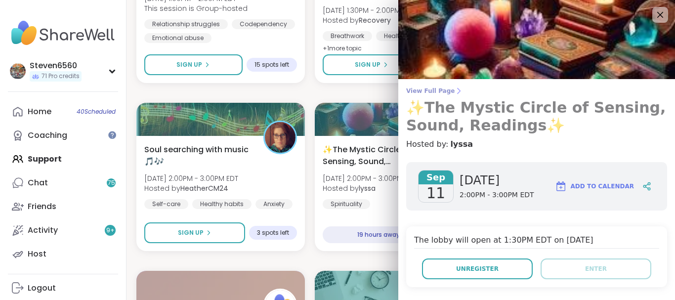
click at [454, 87] on icon at bounding box center [458, 91] width 8 height 8
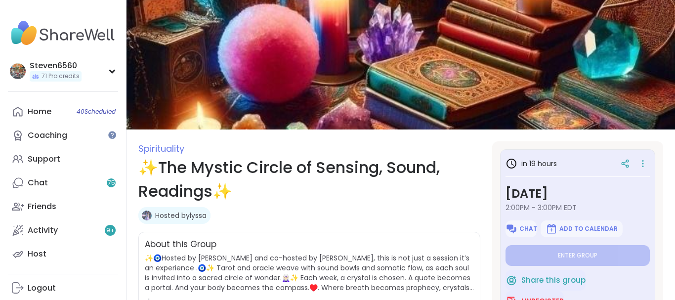
scroll to position [283, 0]
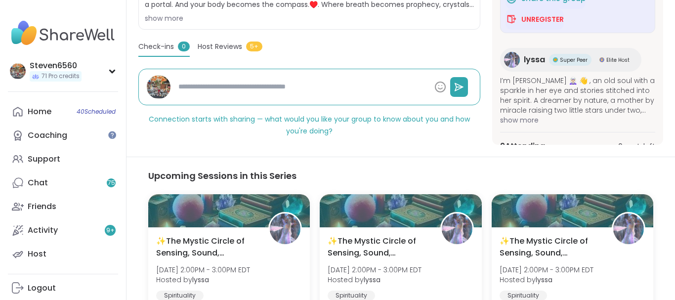
click at [665, 43] on section "Spirituality ✨The Mystic Circle of Sensing, Sound, Readings✨ Hosted by lyssa Sh…" at bounding box center [400, 1] width 548 height 286
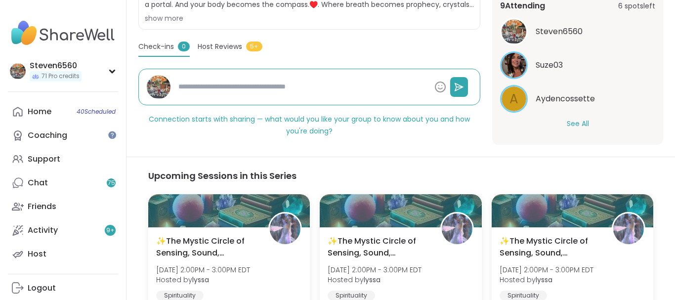
drag, startPoint x: 662, startPoint y: 19, endPoint x: 577, endPoint y: 120, distance: 131.8
click at [577, 120] on button "See All" at bounding box center [577, 124] width 22 height 10
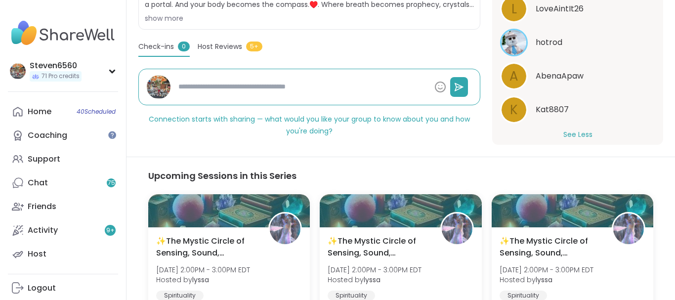
scroll to position [342, 0]
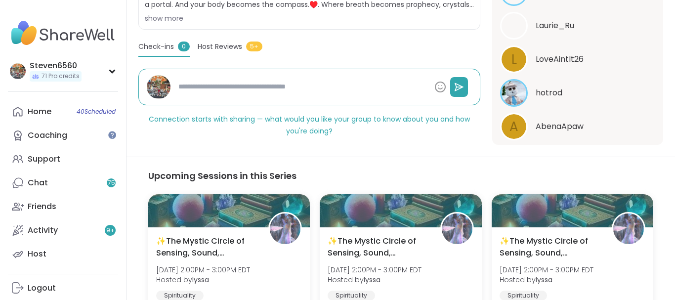
type textarea "*"
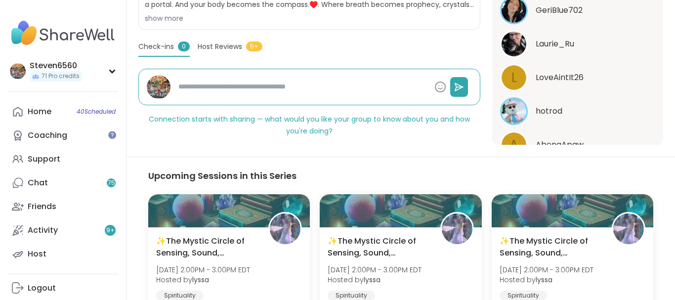
scroll to position [264, 0]
